Goal: Navigation & Orientation: Find specific page/section

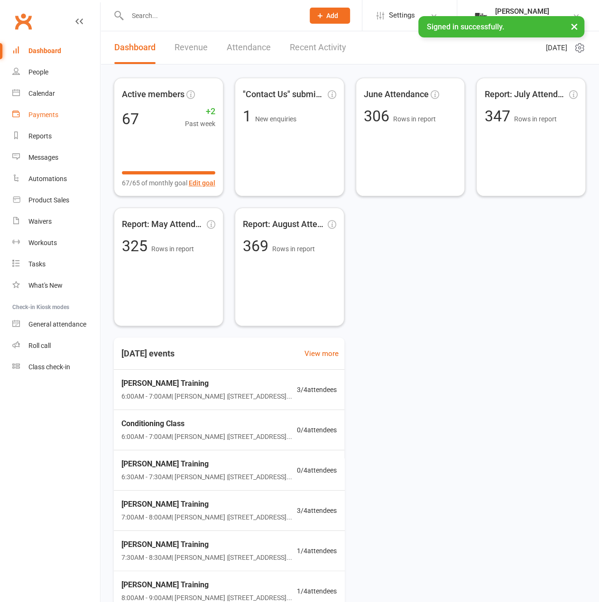
click at [45, 105] on link "Payments" at bounding box center [56, 114] width 88 height 21
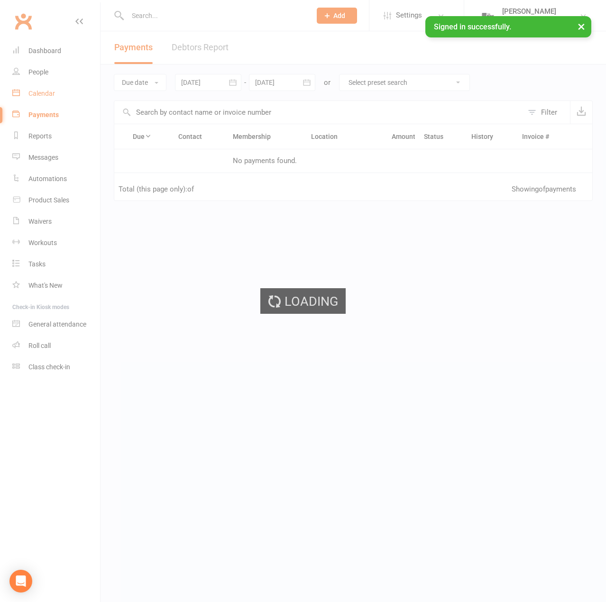
click at [45, 96] on div "Calendar" at bounding box center [41, 94] width 27 height 8
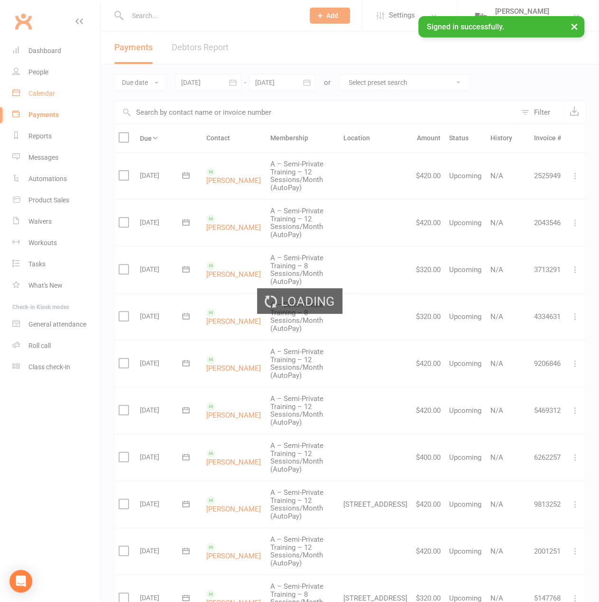
click at [45, 96] on div "Loading" at bounding box center [299, 301] width 599 height 602
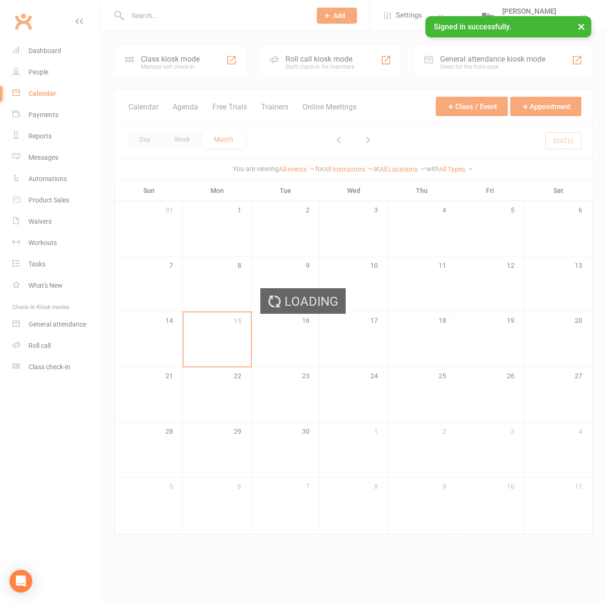
click at [45, 96] on div "Loading" at bounding box center [303, 301] width 606 height 602
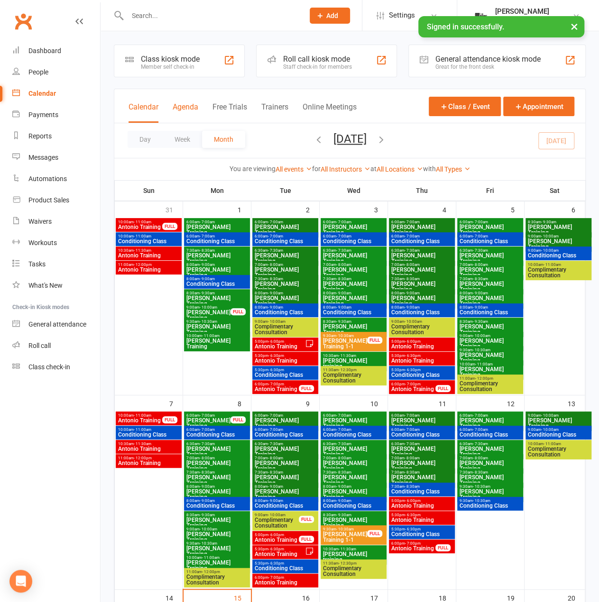
click at [179, 104] on button "Agenda" at bounding box center [186, 112] width 26 height 20
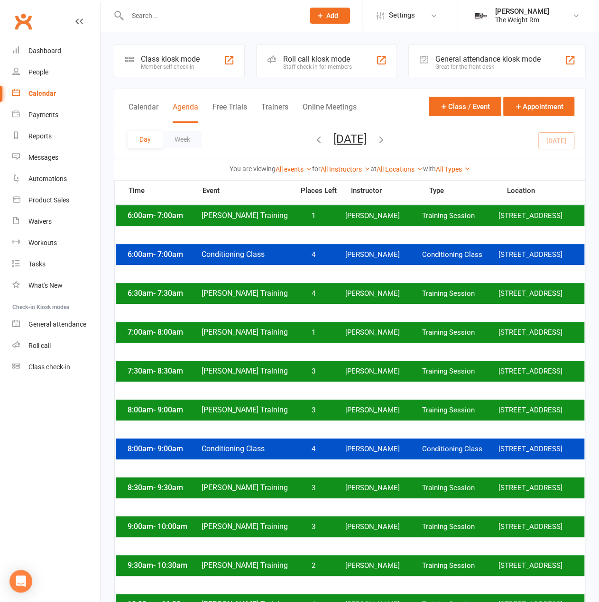
click at [325, 223] on div "6:00am - 7:00am [PERSON_NAME] Training 1 [PERSON_NAME] Training Session [STREET…" at bounding box center [350, 215] width 468 height 21
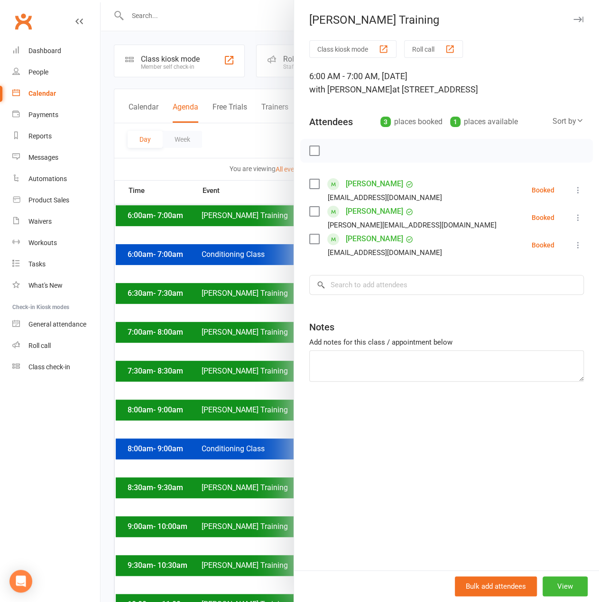
click at [257, 228] on div at bounding box center [349, 301] width 498 height 602
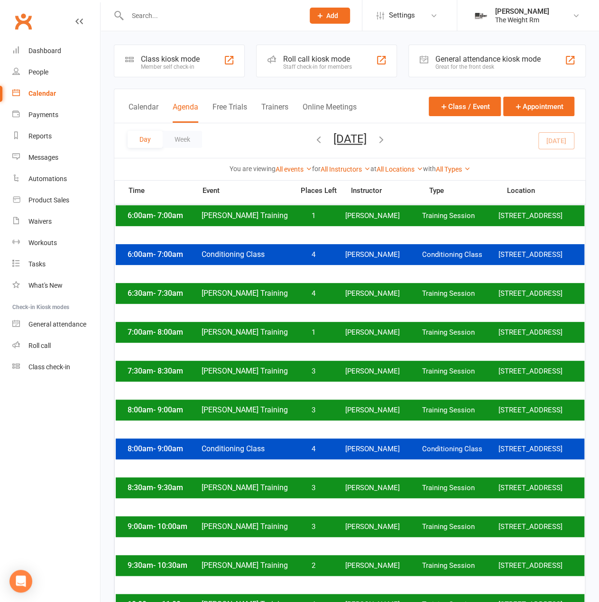
click at [257, 220] on span "[PERSON_NAME] Training" at bounding box center [245, 215] width 88 height 9
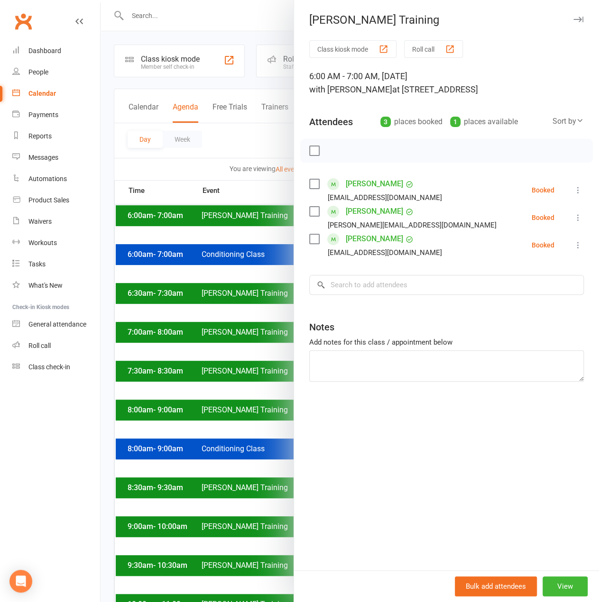
click at [273, 277] on div at bounding box center [349, 301] width 498 height 602
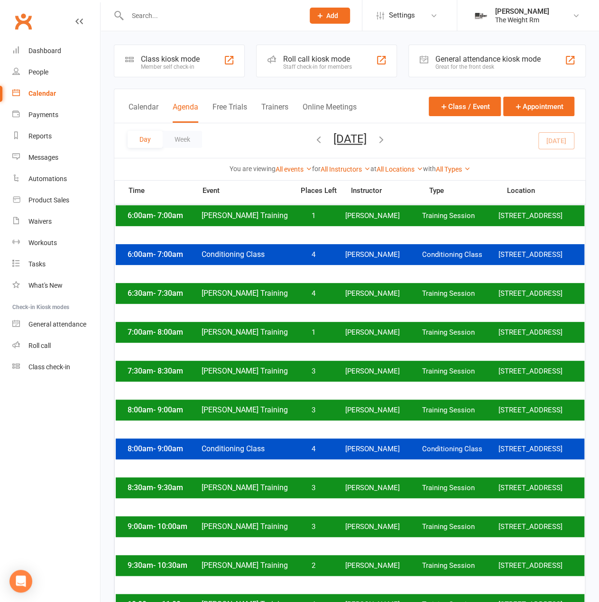
click at [272, 298] on span "[PERSON_NAME] Training" at bounding box center [245, 293] width 88 height 9
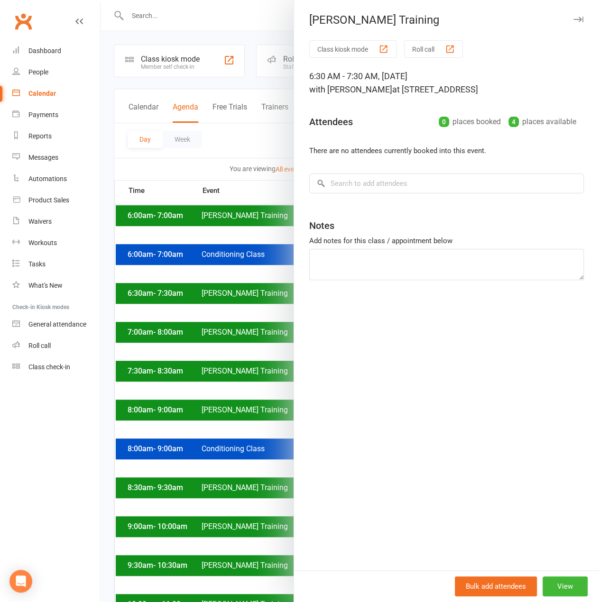
click at [272, 310] on div at bounding box center [349, 301] width 498 height 602
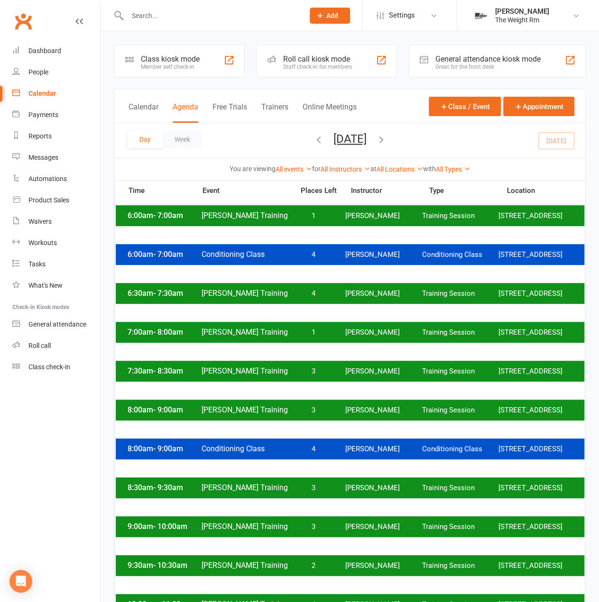
click at [326, 337] on span "1" at bounding box center [313, 332] width 50 height 9
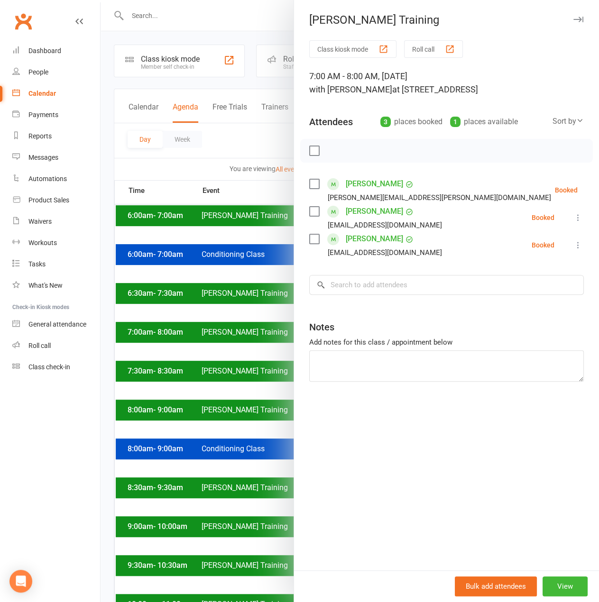
click at [225, 337] on div at bounding box center [349, 301] width 498 height 602
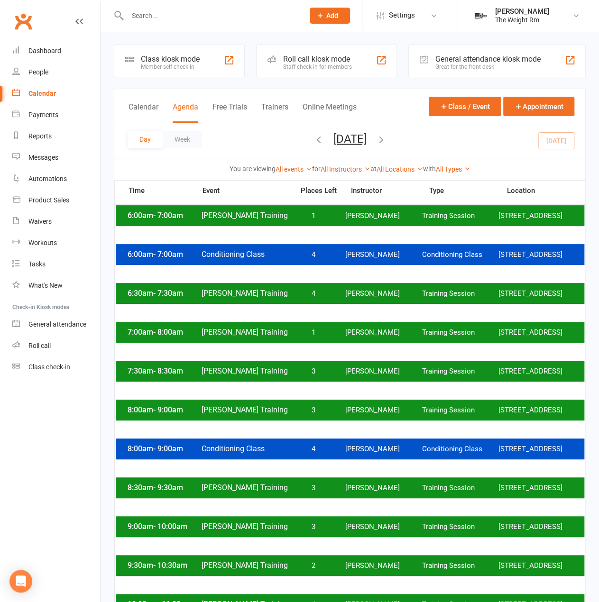
click at [228, 338] on div "7:00am - 8:00am [PERSON_NAME] Training 1 [PERSON_NAME] Training Session [STREET…" at bounding box center [350, 332] width 468 height 21
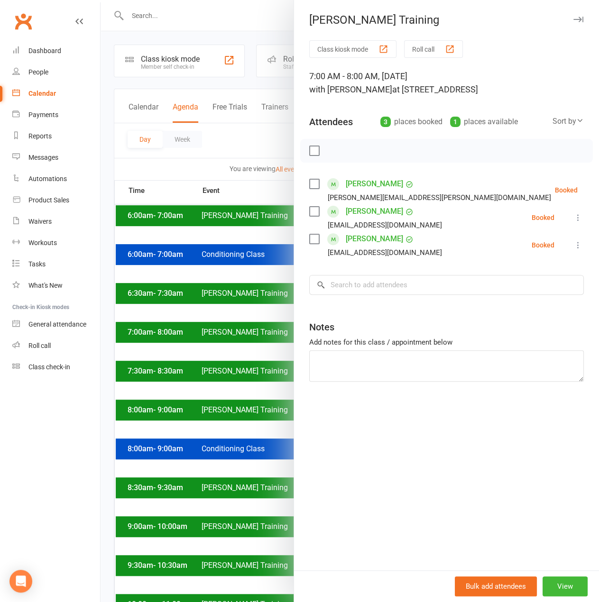
click at [228, 338] on div at bounding box center [349, 301] width 498 height 602
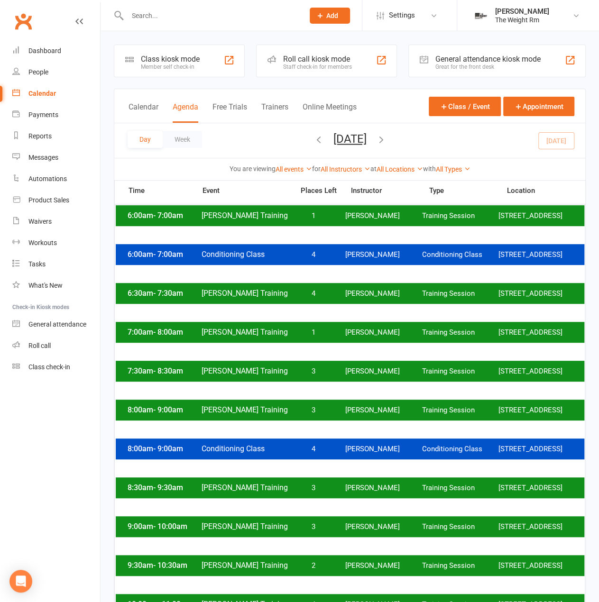
click at [309, 382] on div "7:30am - 8:30am [PERSON_NAME] Training 3 [PERSON_NAME] Training Session [STREET…" at bounding box center [350, 371] width 468 height 21
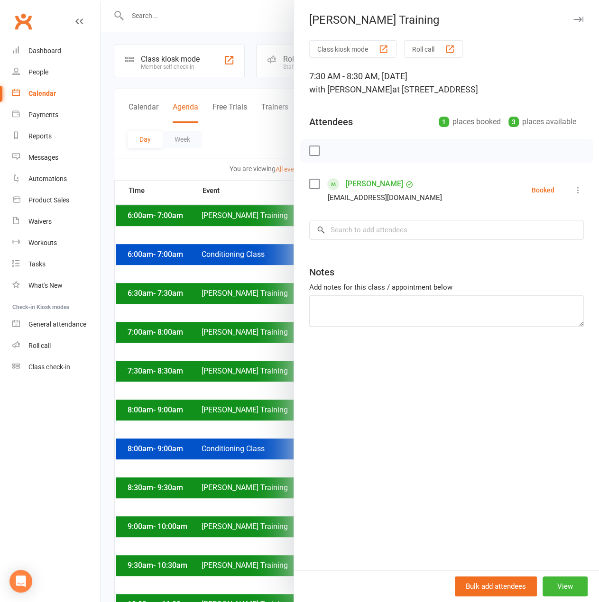
click at [219, 351] on div at bounding box center [349, 301] width 498 height 602
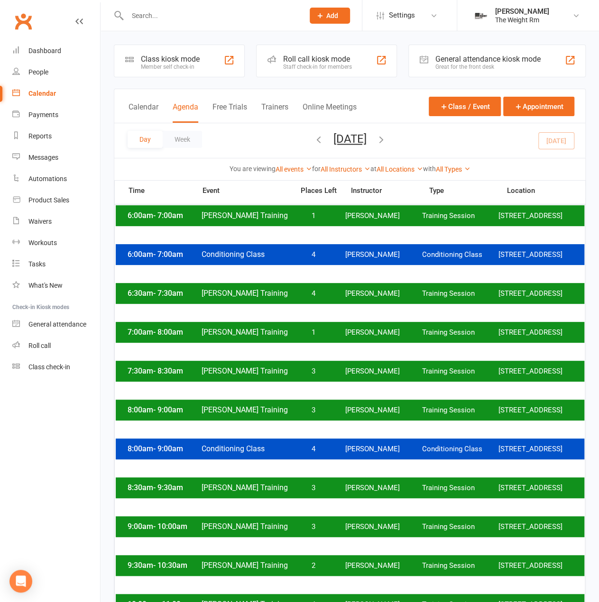
click at [235, 371] on div "7:30am - 8:30am [PERSON_NAME] Training 3 [PERSON_NAME] Training Session [STREET…" at bounding box center [350, 371] width 468 height 21
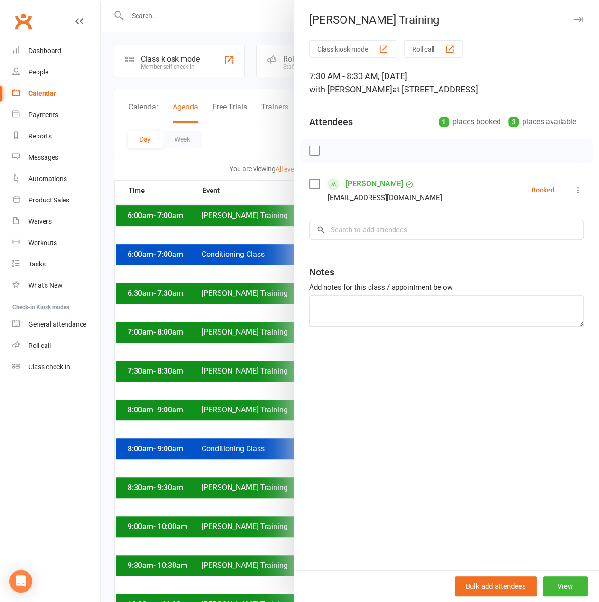
click at [235, 373] on div at bounding box center [349, 301] width 498 height 602
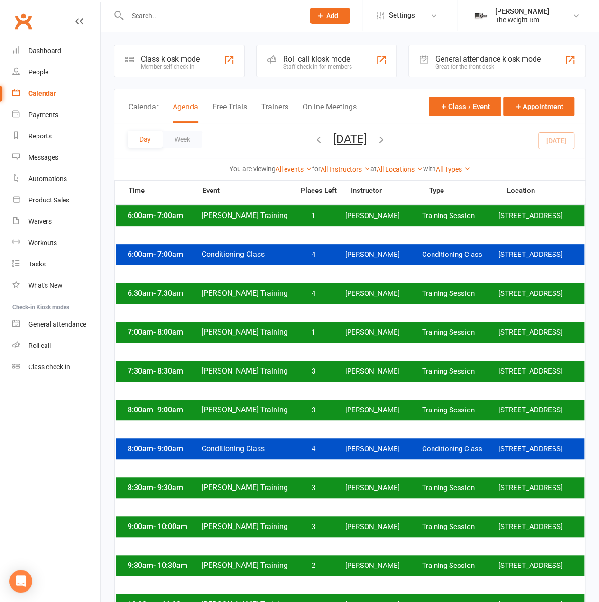
click at [238, 414] on span "[PERSON_NAME] Training" at bounding box center [245, 409] width 88 height 9
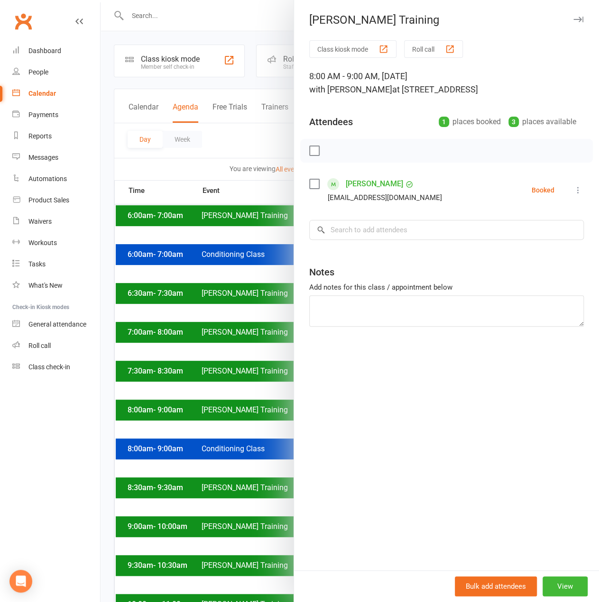
click at [238, 425] on div at bounding box center [349, 301] width 498 height 602
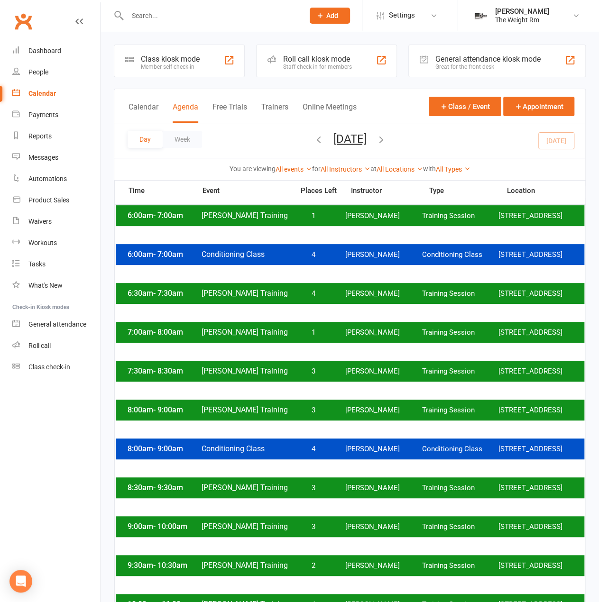
click at [442, 492] on span "Training Session" at bounding box center [459, 487] width 76 height 9
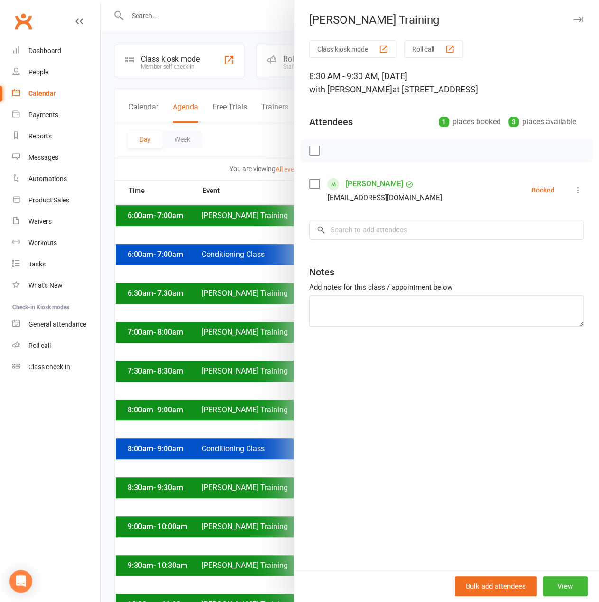
click at [259, 497] on div at bounding box center [349, 301] width 498 height 602
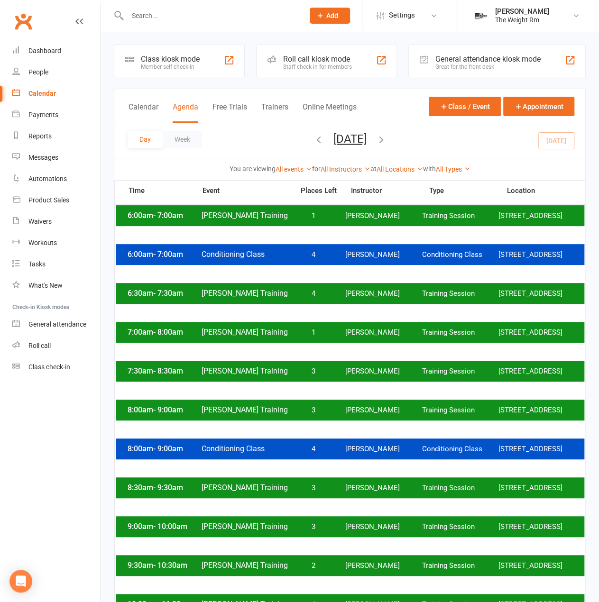
click at [259, 497] on div "8:30am - 9:30am [PERSON_NAME] Training 3 [PERSON_NAME] Training Session [STREET…" at bounding box center [350, 487] width 468 height 21
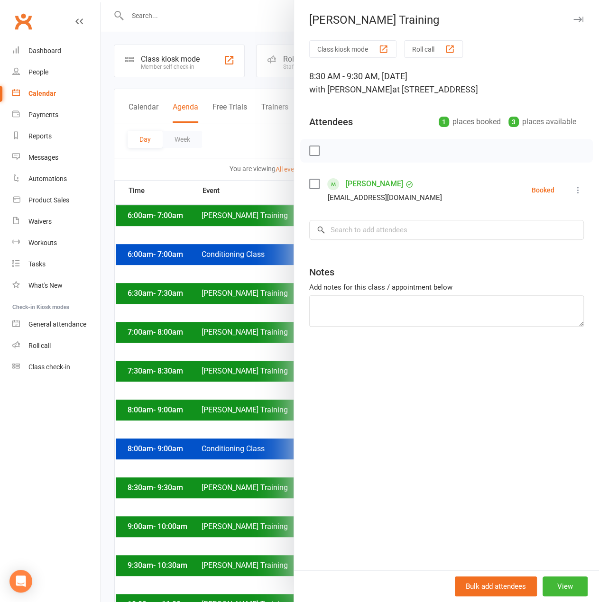
click at [259, 497] on div at bounding box center [349, 301] width 498 height 602
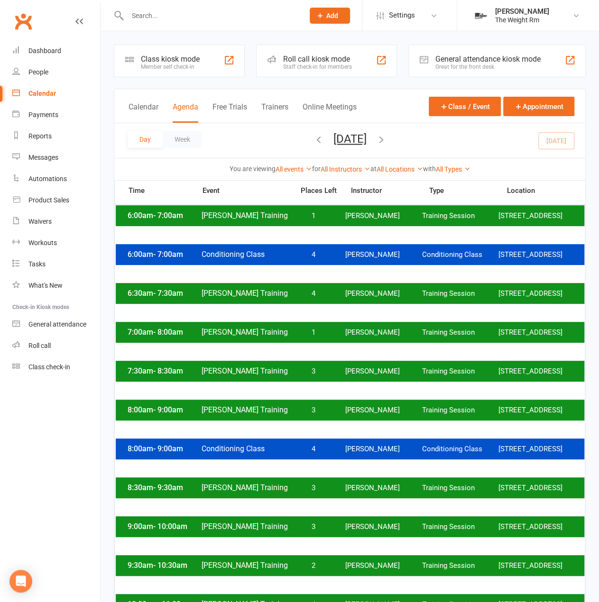
click at [254, 528] on div "9:00am - 10:00am [PERSON_NAME] Training 3 [PERSON_NAME] Training Session [STREE…" at bounding box center [350, 526] width 468 height 21
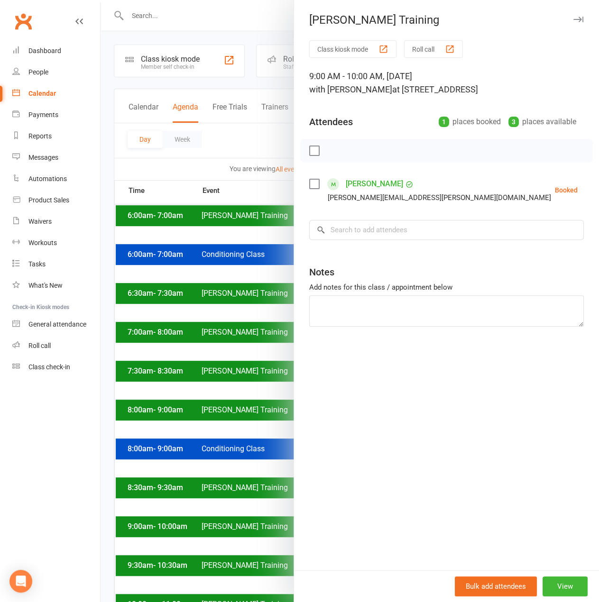
click at [254, 528] on div at bounding box center [349, 301] width 498 height 602
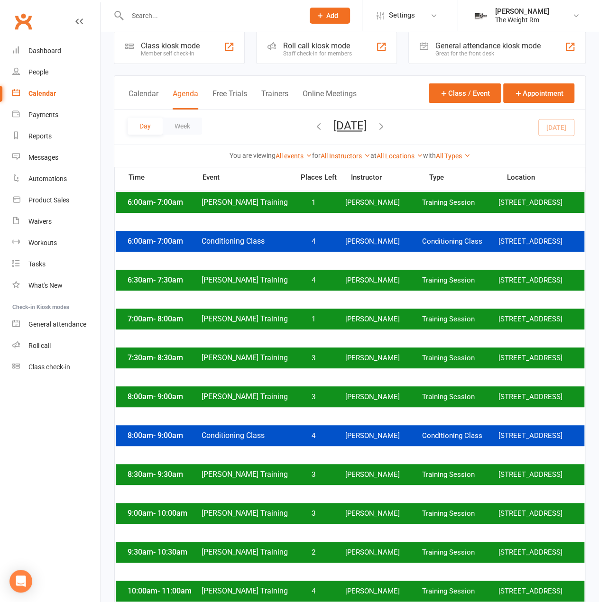
scroll to position [47, 0]
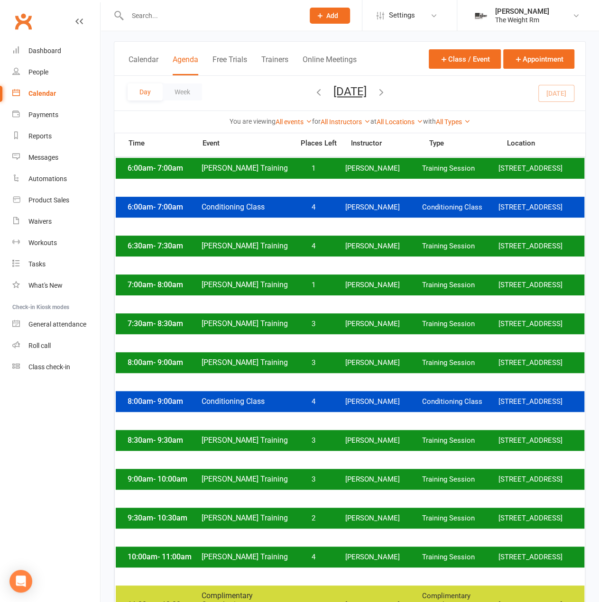
click at [320, 528] on div "9:30am - 10:30am [PERSON_NAME] Training 2 [PERSON_NAME] Training Session [STREE…" at bounding box center [350, 518] width 468 height 21
